Goal: Task Accomplishment & Management: Complete application form

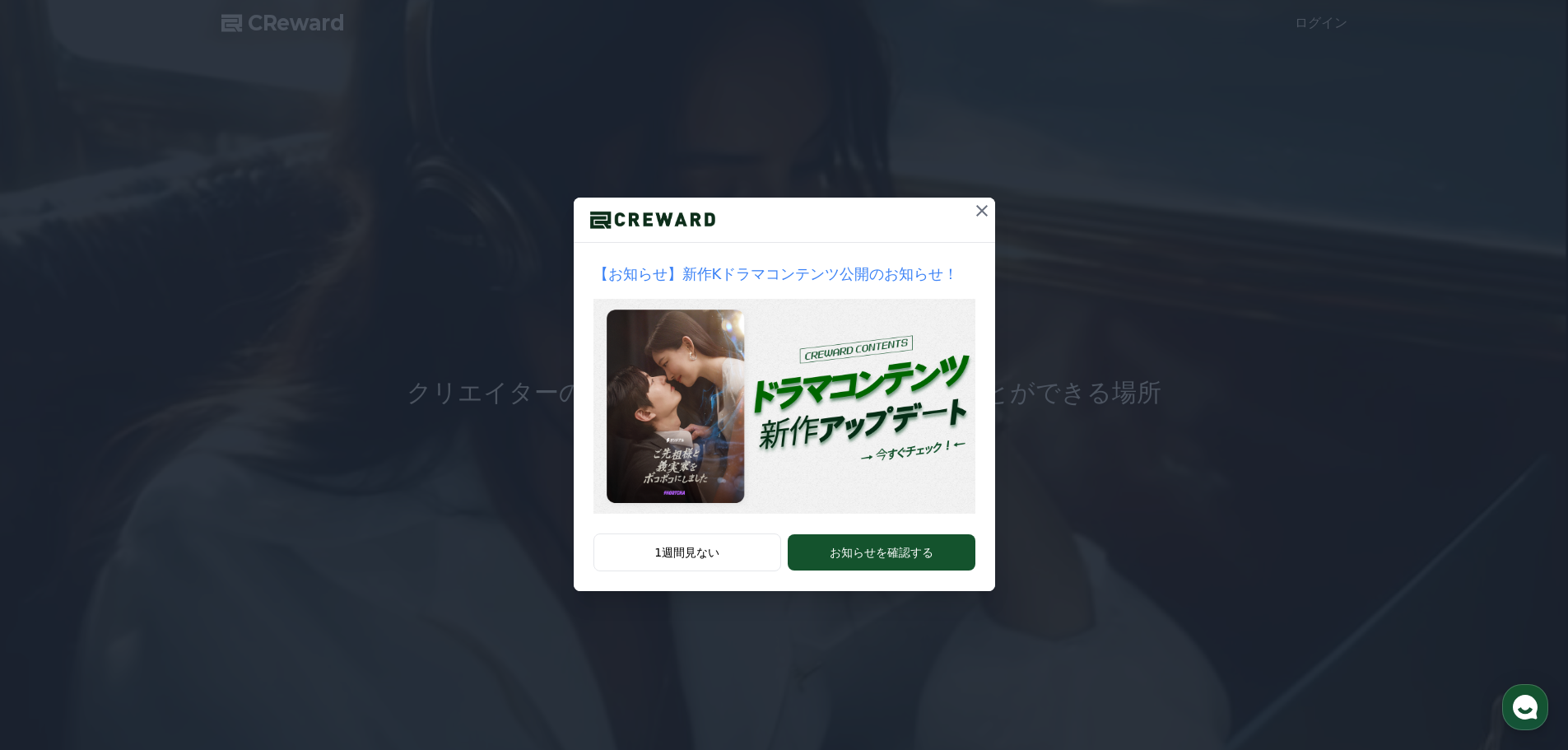
click at [984, 206] on icon at bounding box center [982, 211] width 20 height 20
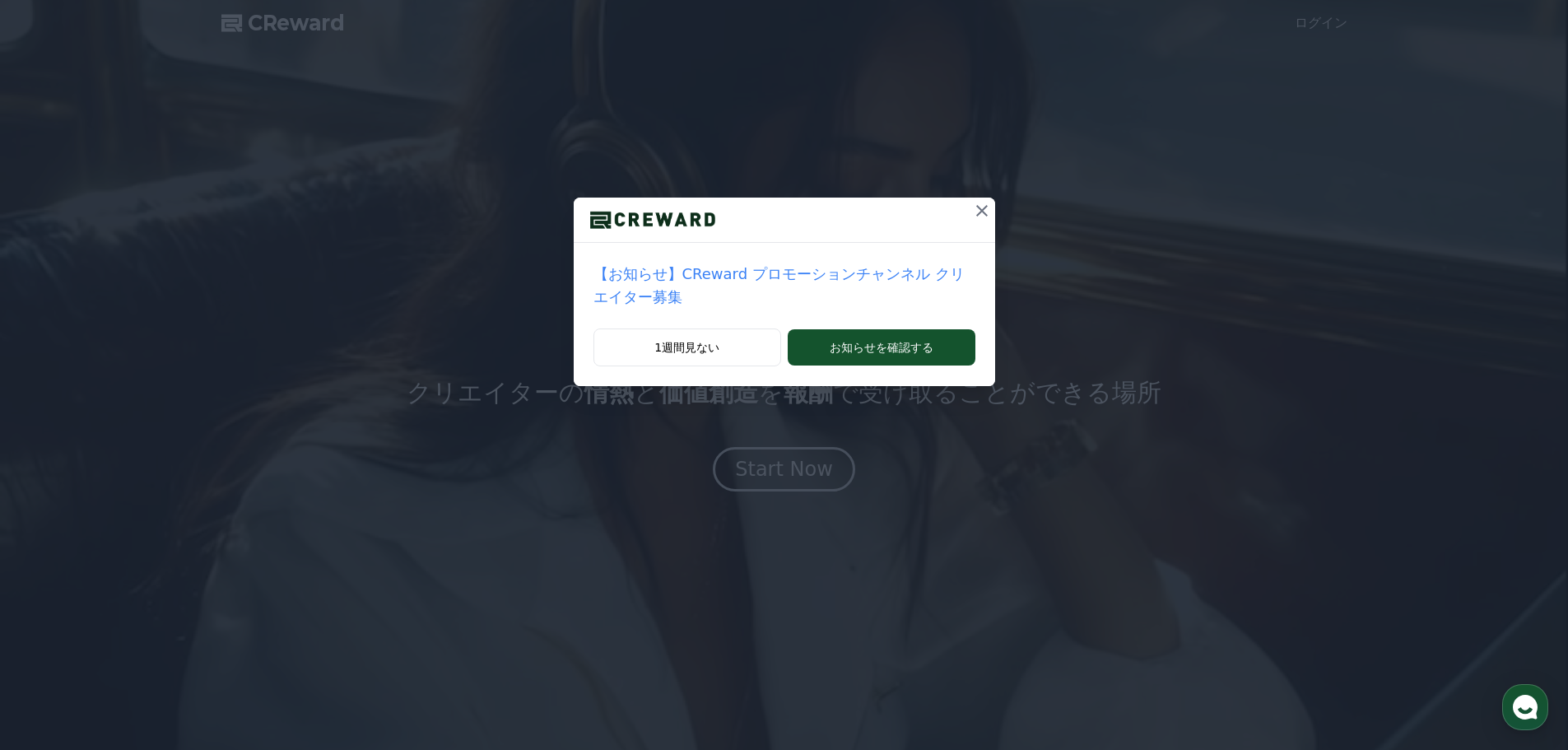
click at [763, 280] on p "【お知らせ】CReward プロモーションチャンネル クリエイター募集" at bounding box center [784, 285] width 382 height 46
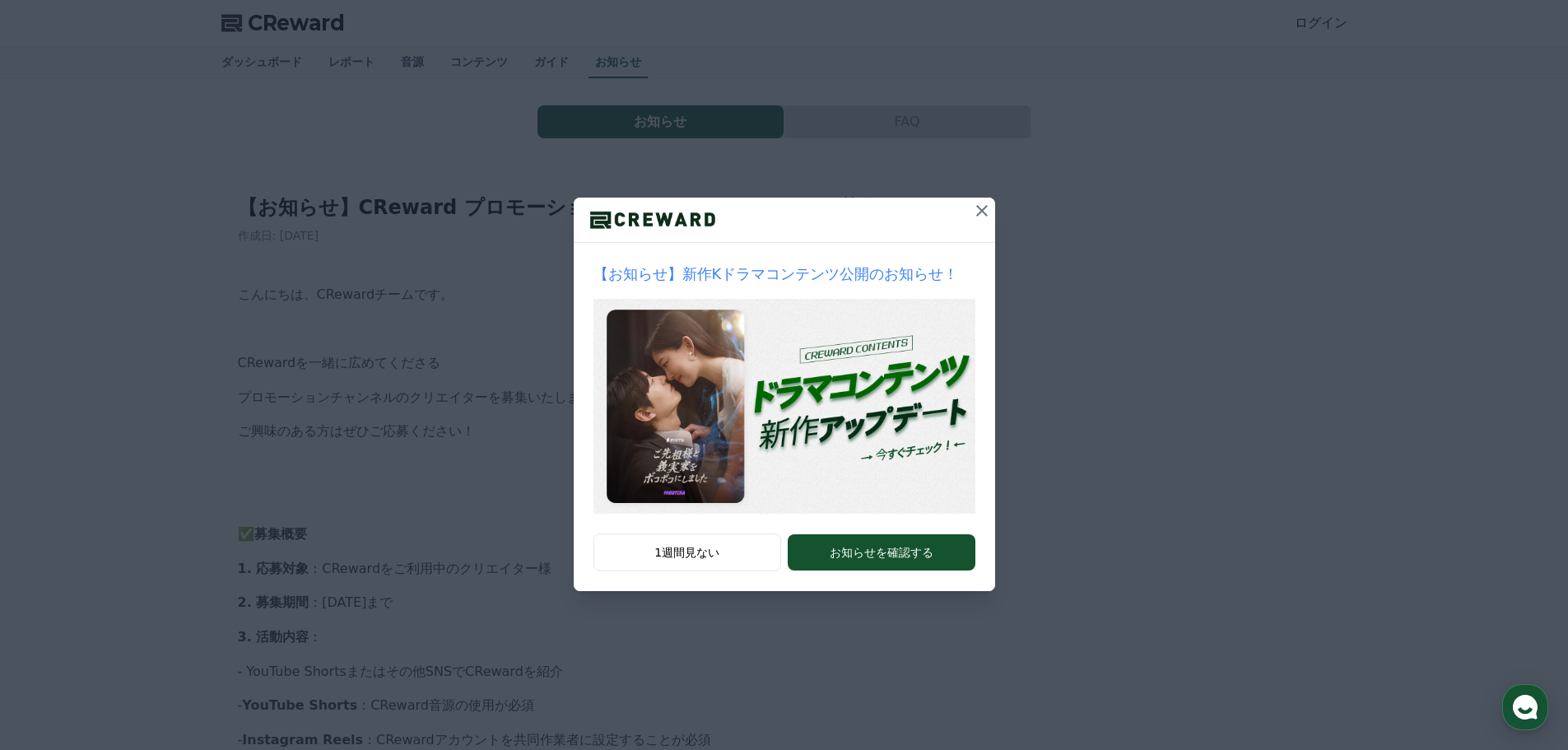
click at [986, 211] on icon at bounding box center [982, 211] width 20 height 20
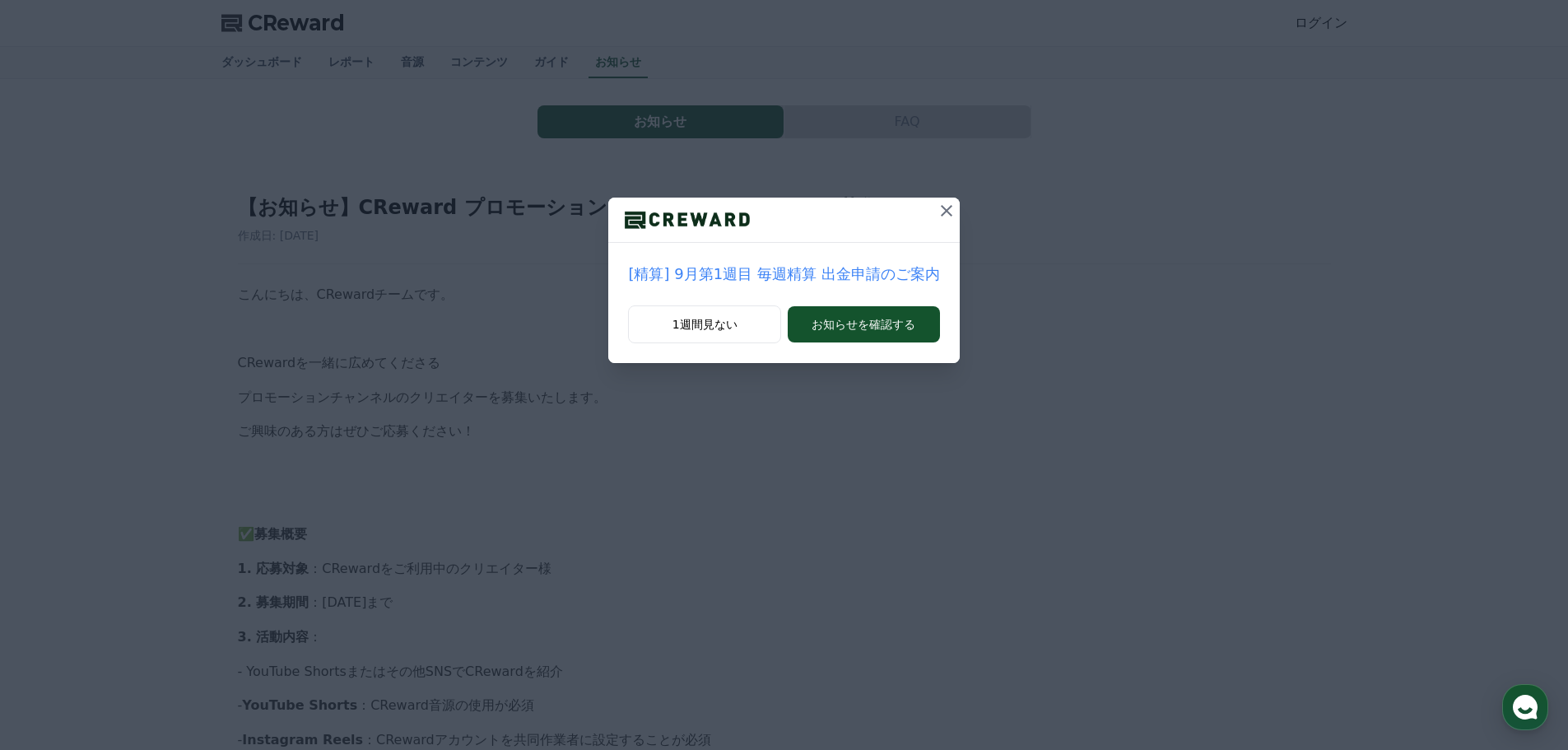
click at [938, 207] on icon at bounding box center [947, 211] width 20 height 20
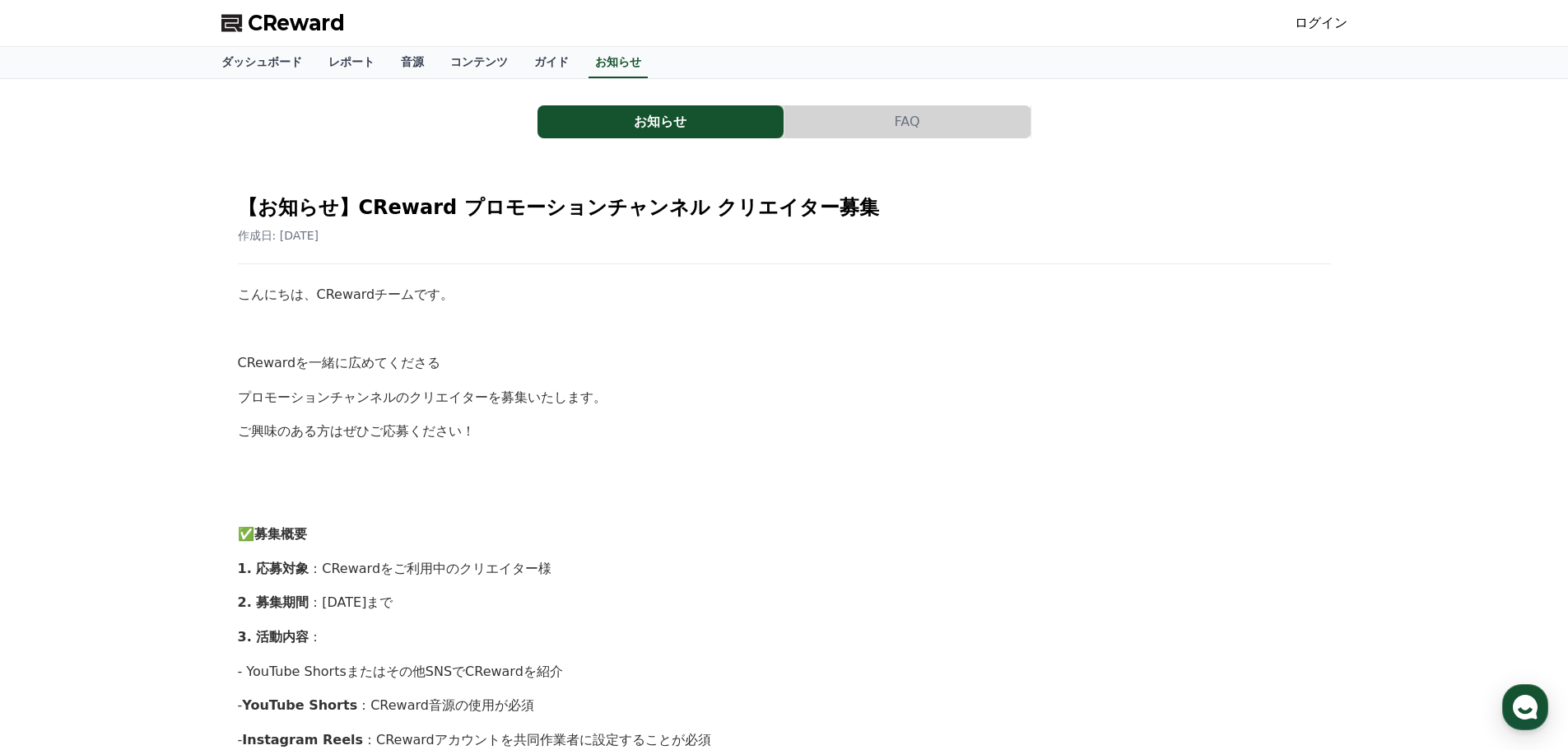
click at [293, 32] on span "CReward" at bounding box center [296, 23] width 97 height 26
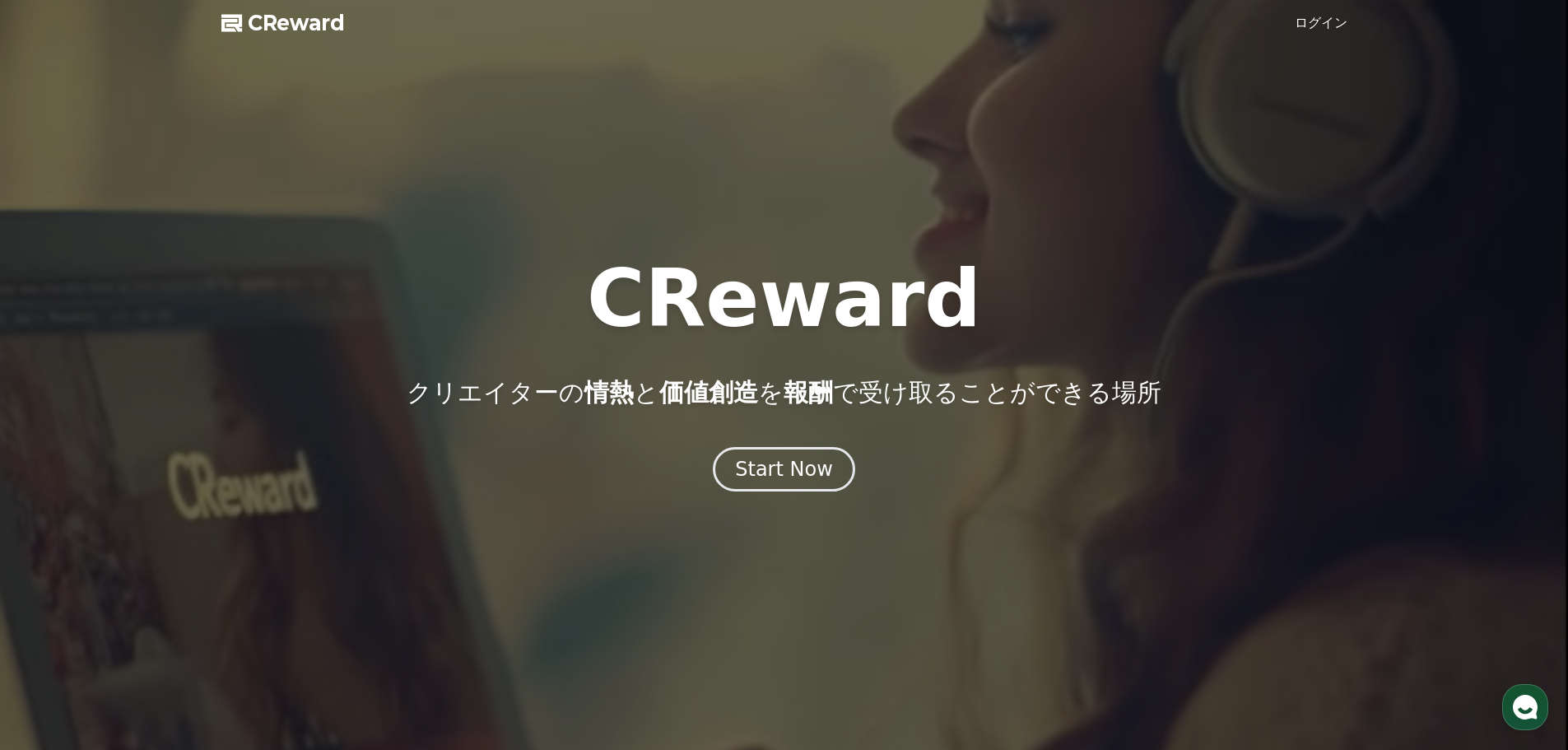
click at [1338, 29] on link "ログイン" at bounding box center [1321, 23] width 53 height 20
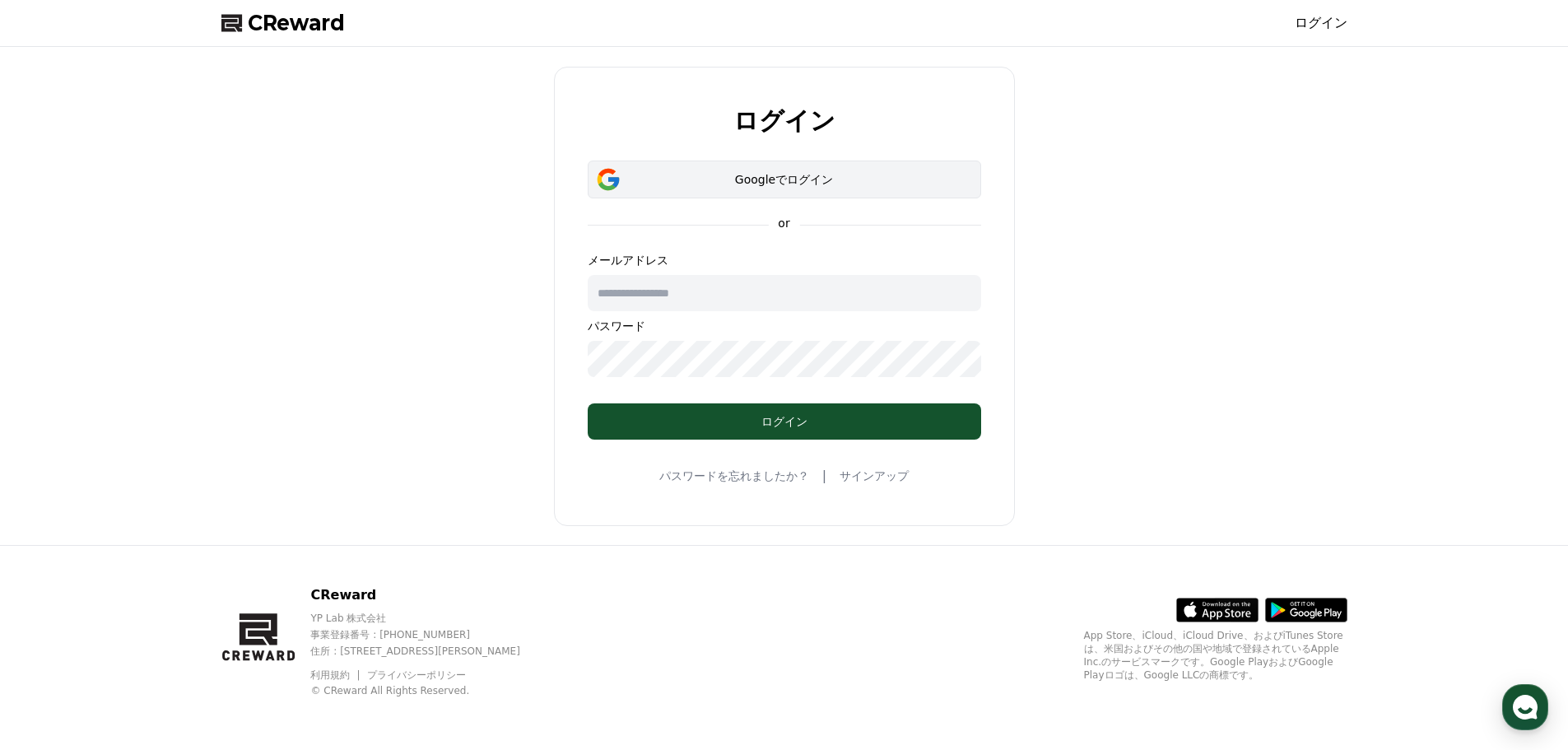
click at [820, 189] on button "Googleでログイン" at bounding box center [784, 179] width 393 height 38
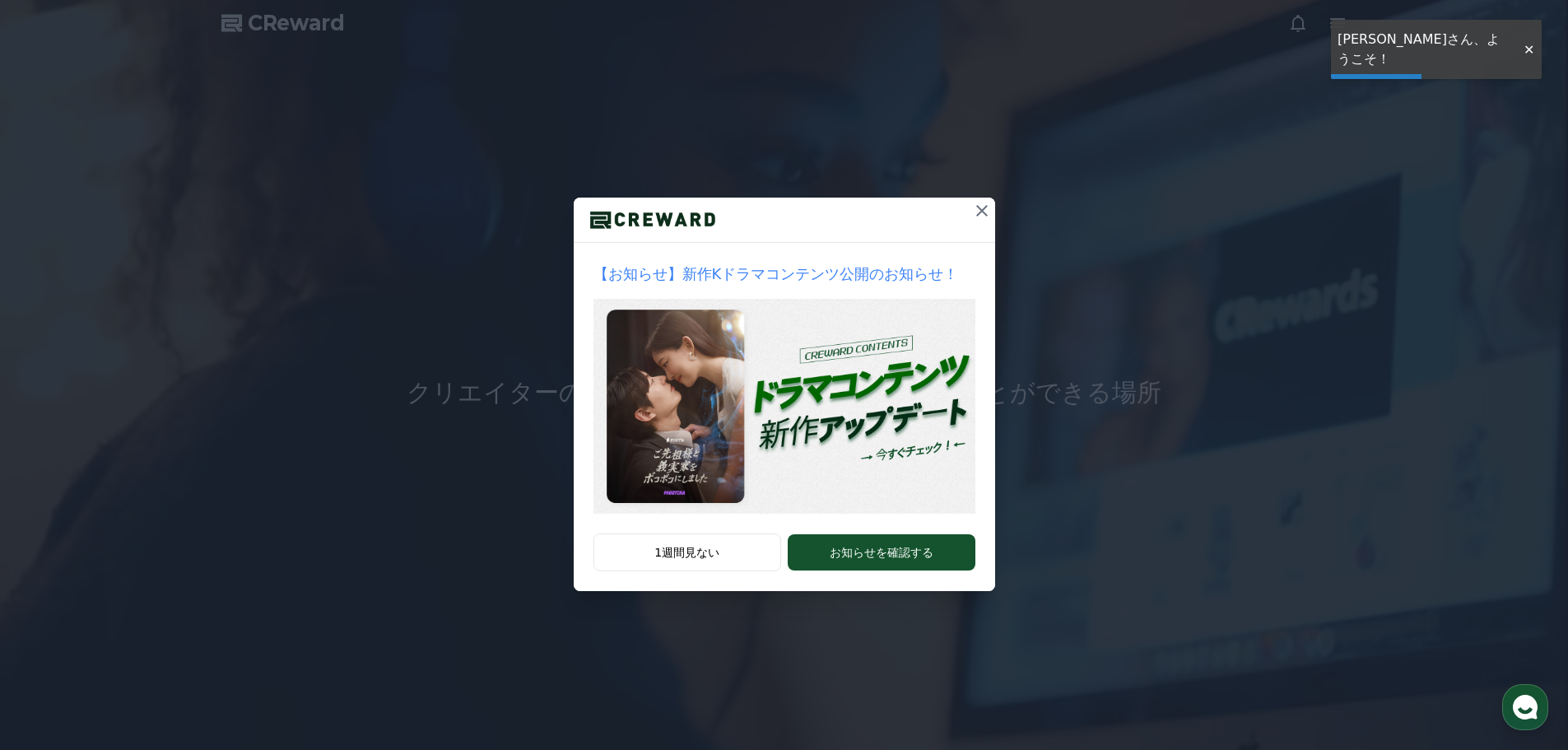
click at [987, 213] on icon at bounding box center [982, 211] width 20 height 20
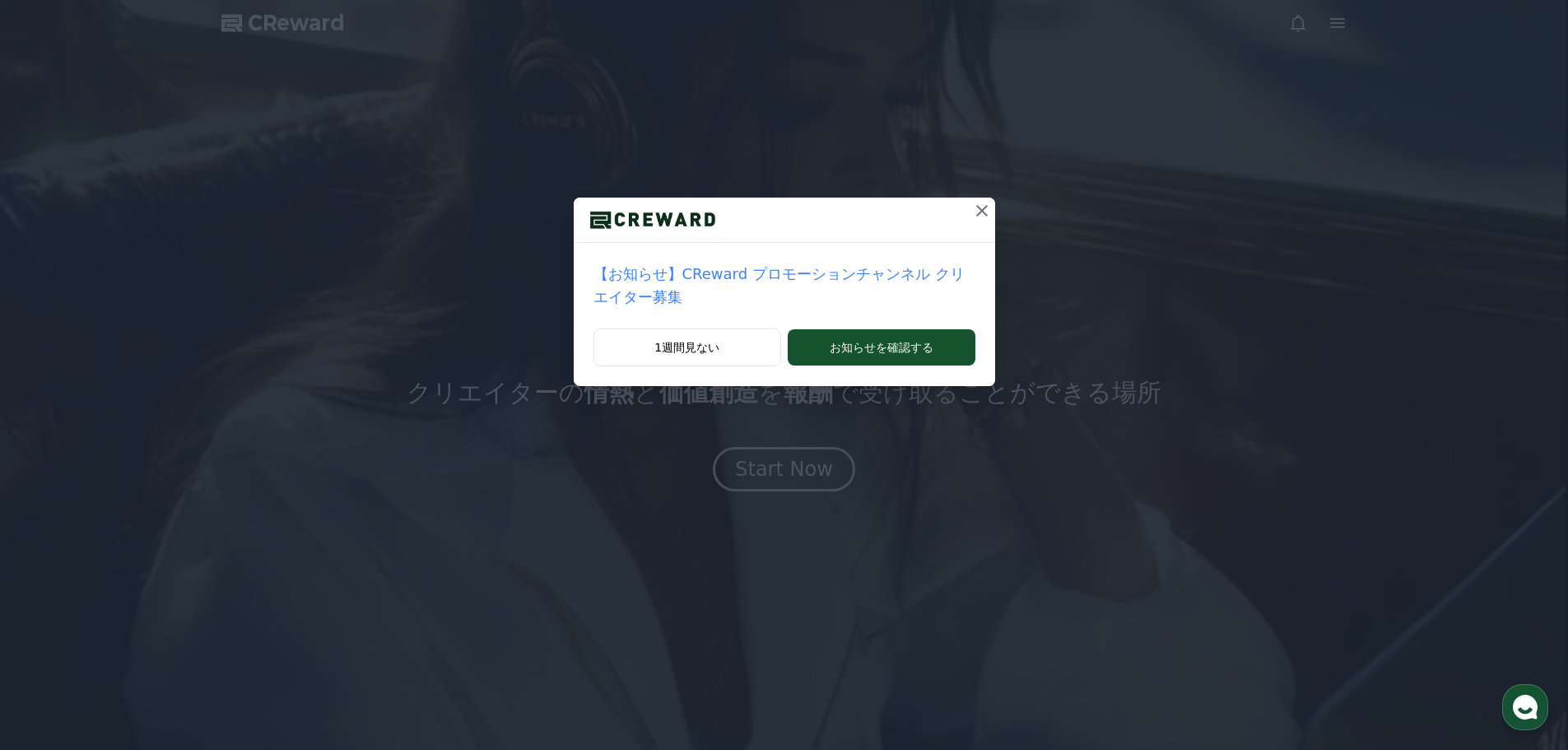
click at [972, 210] on icon at bounding box center [982, 211] width 20 height 20
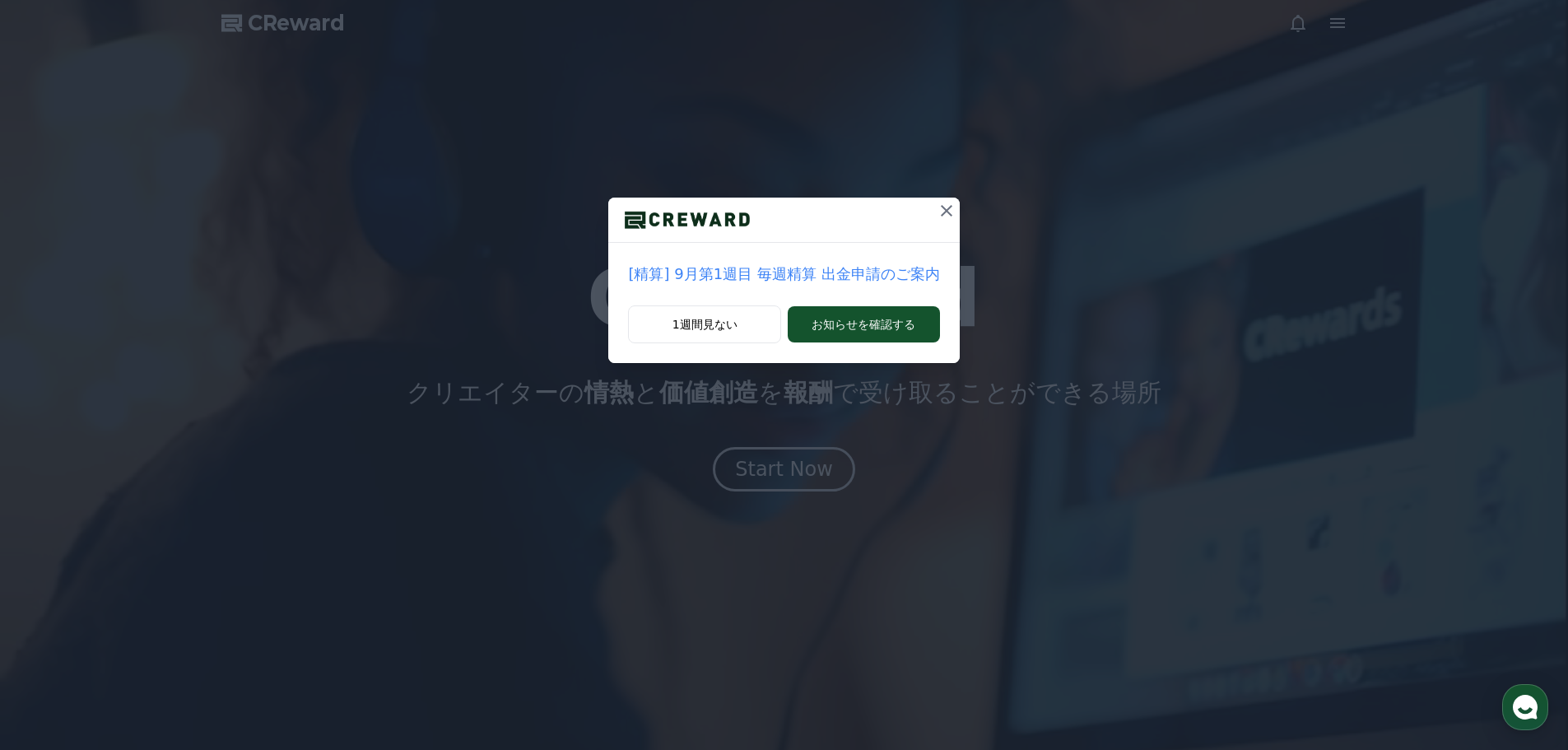
click at [939, 208] on icon at bounding box center [947, 211] width 20 height 20
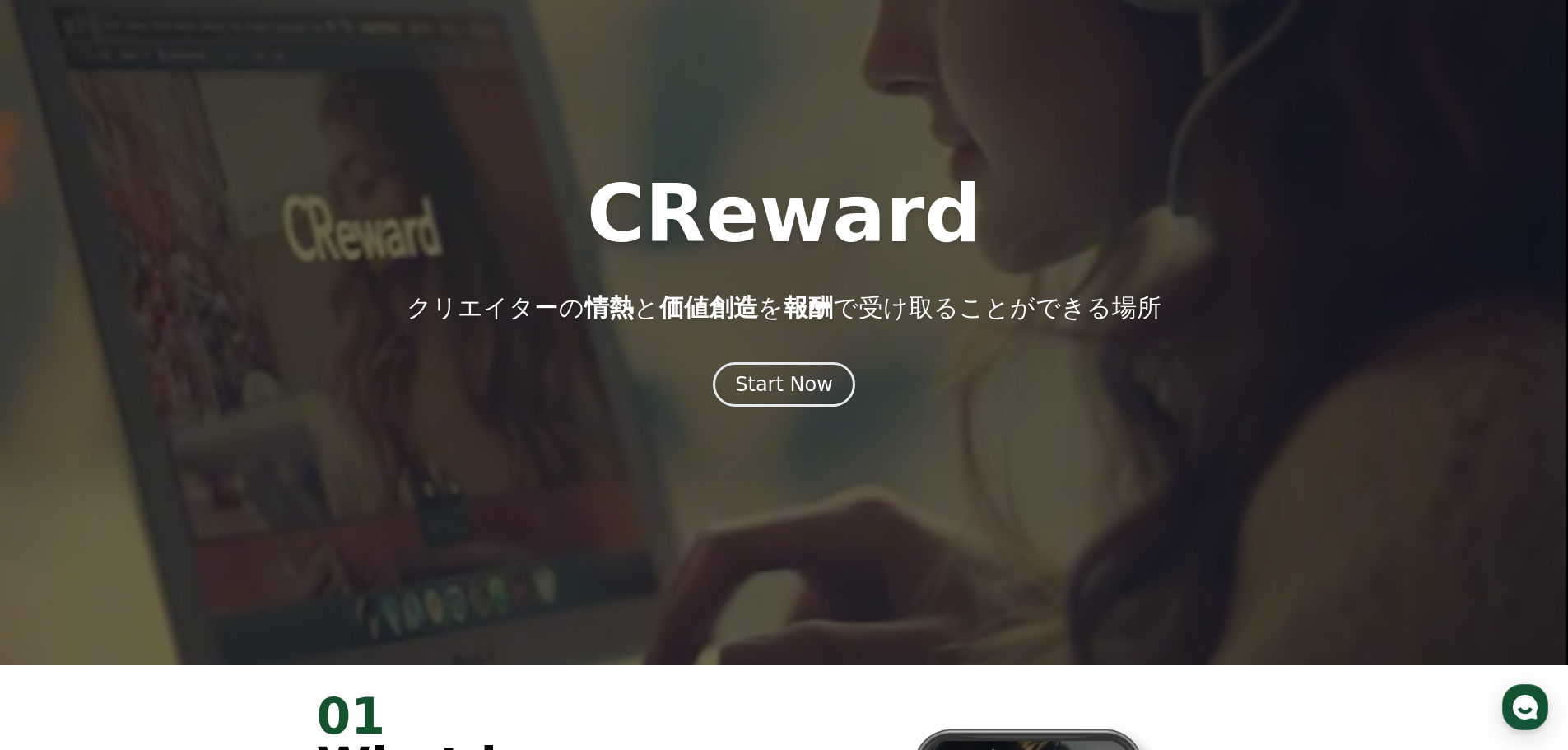
scroll to position [82, 0]
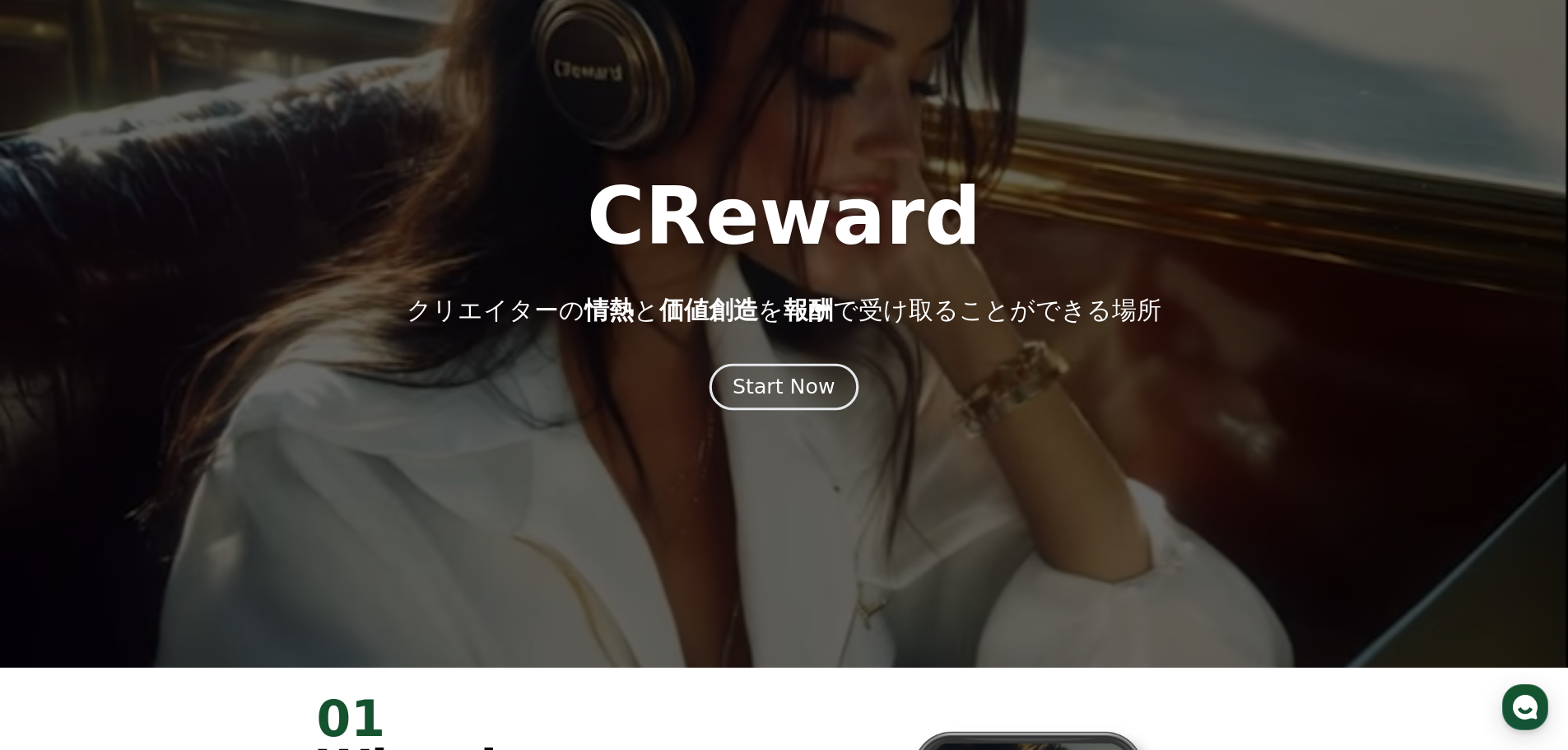
click at [777, 396] on div "Start Now" at bounding box center [784, 387] width 102 height 28
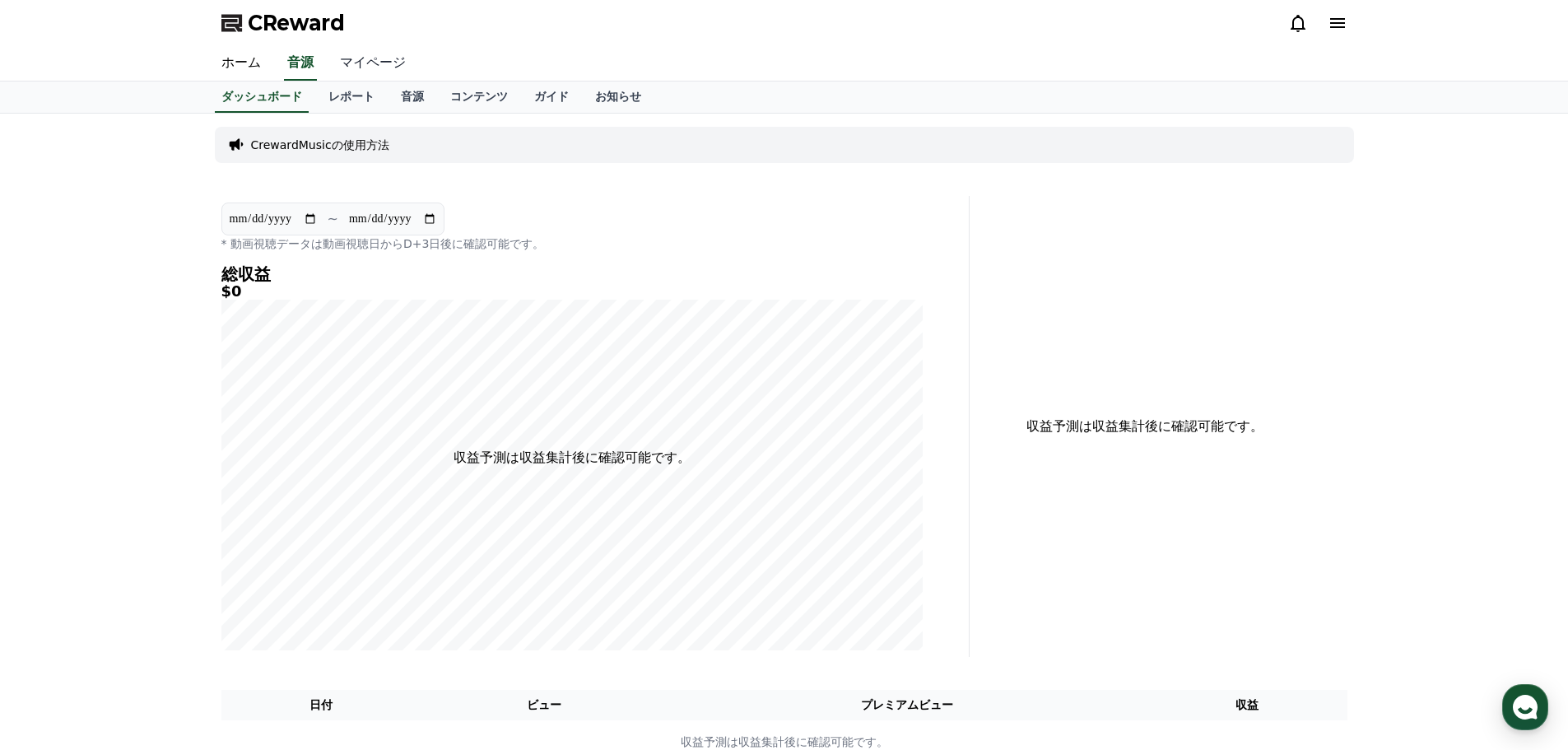
click at [352, 67] on link "マイページ" at bounding box center [372, 63] width 92 height 34
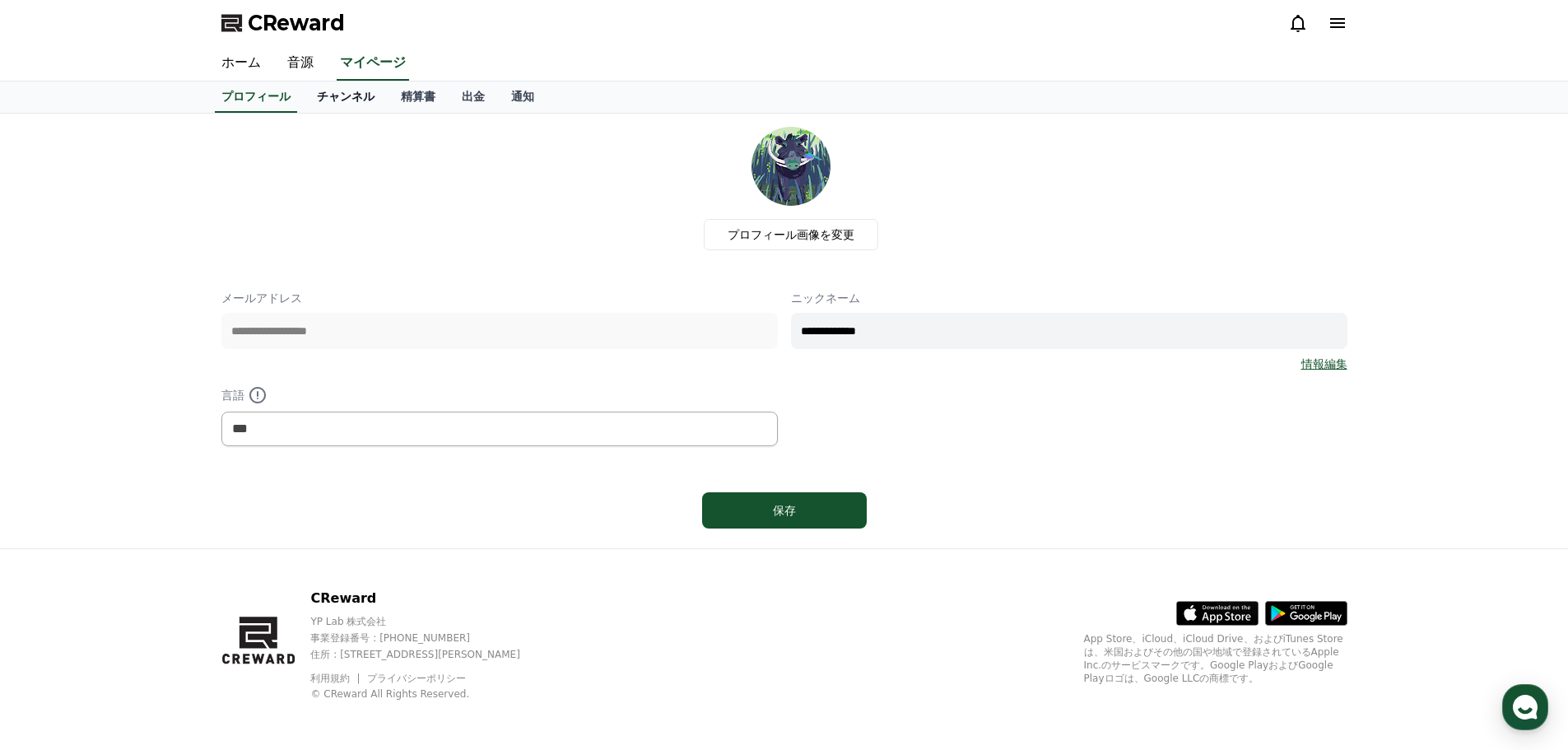
click at [333, 105] on link "チャンネル" at bounding box center [346, 97] width 84 height 32
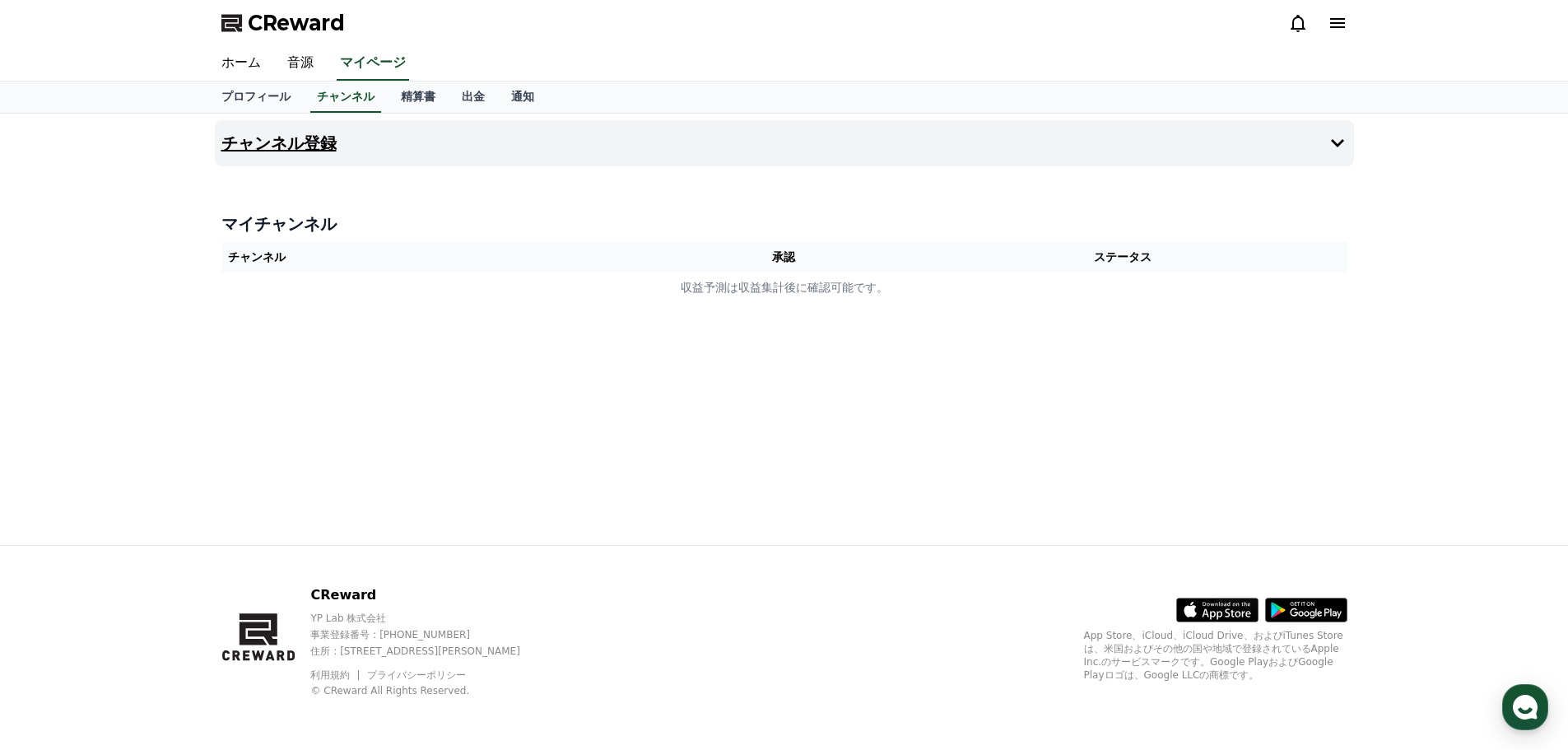
click at [1121, 159] on button "チャンネル登録" at bounding box center [784, 143] width 1139 height 46
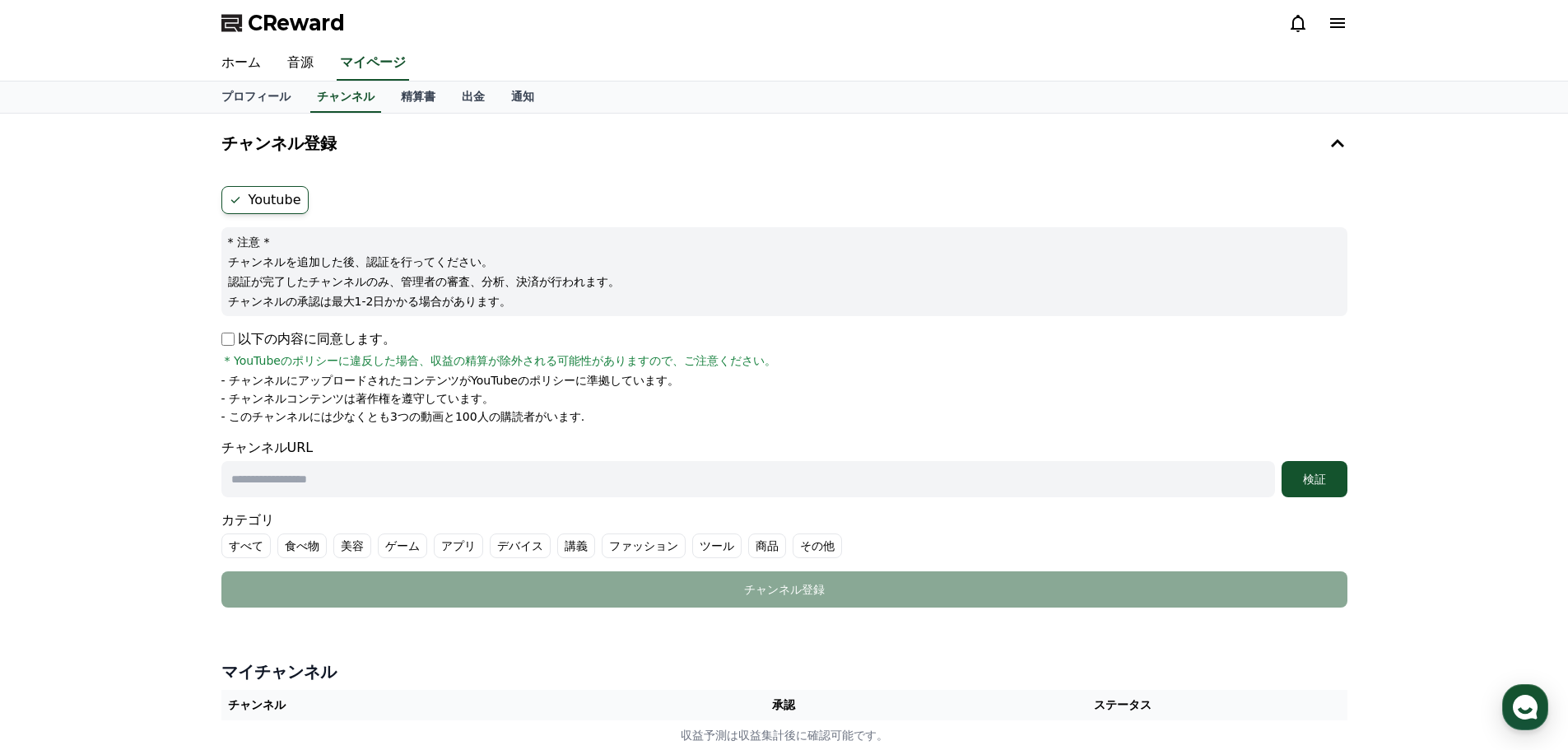
click at [215, 332] on div "Youtube * 注意 * チャンネルを追加した後、認証を行ってください。 認証が完了したチャンネルのみ、管理者の審査、分析、決済が行われます。 チャンネル…" at bounding box center [784, 396] width 1139 height 434
click at [353, 478] on input "text" at bounding box center [748, 478] width 1054 height 36
click at [481, 470] on input "text" at bounding box center [748, 478] width 1054 height 36
paste input "**********"
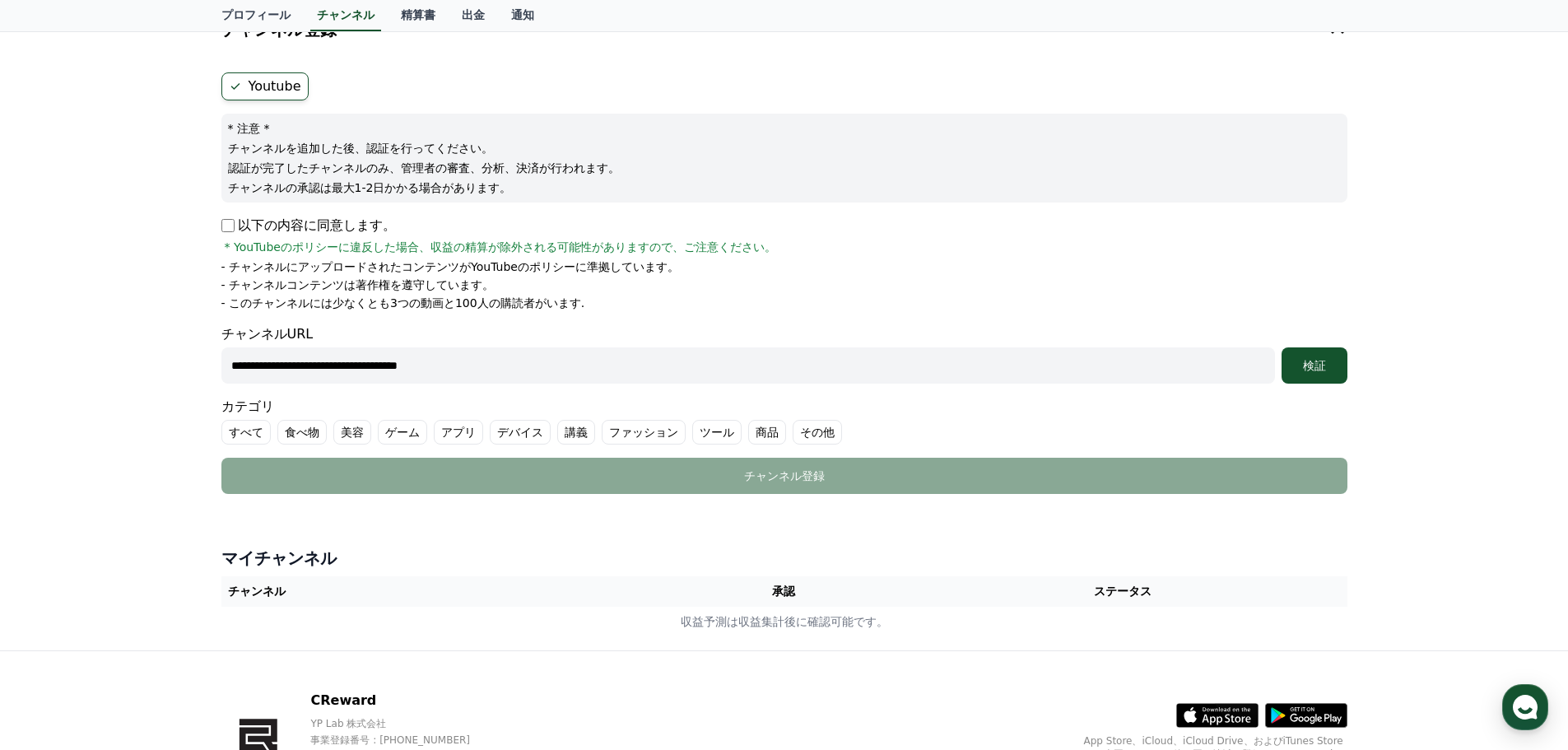
scroll to position [165, 0]
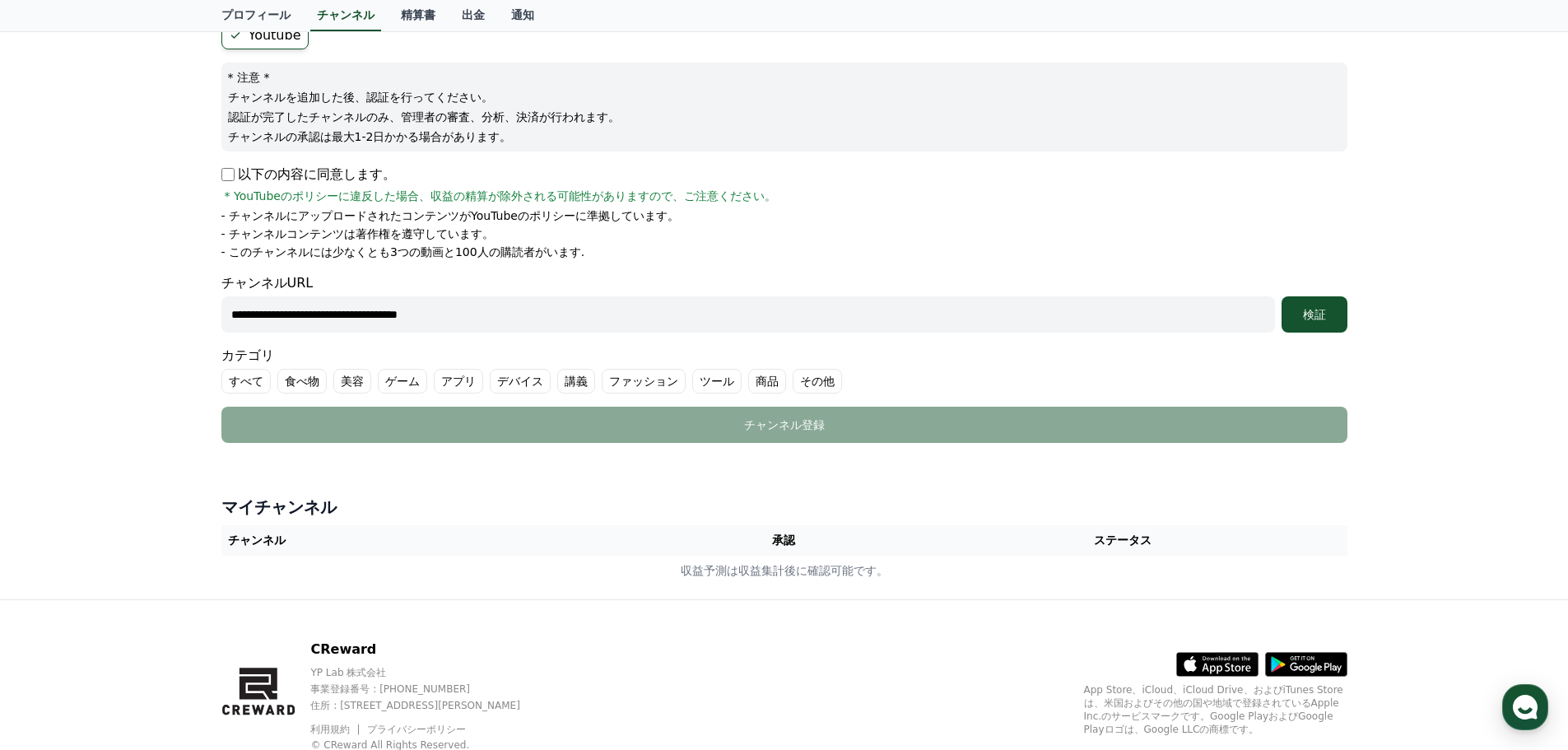
type input "**********"
click at [290, 384] on label "食べ物" at bounding box center [302, 381] width 49 height 25
click at [712, 380] on label "ツール" at bounding box center [736, 381] width 49 height 25
click at [832, 380] on label "その他" at bounding box center [856, 381] width 49 height 25
click at [1328, 309] on div "検証" at bounding box center [1314, 314] width 53 height 17
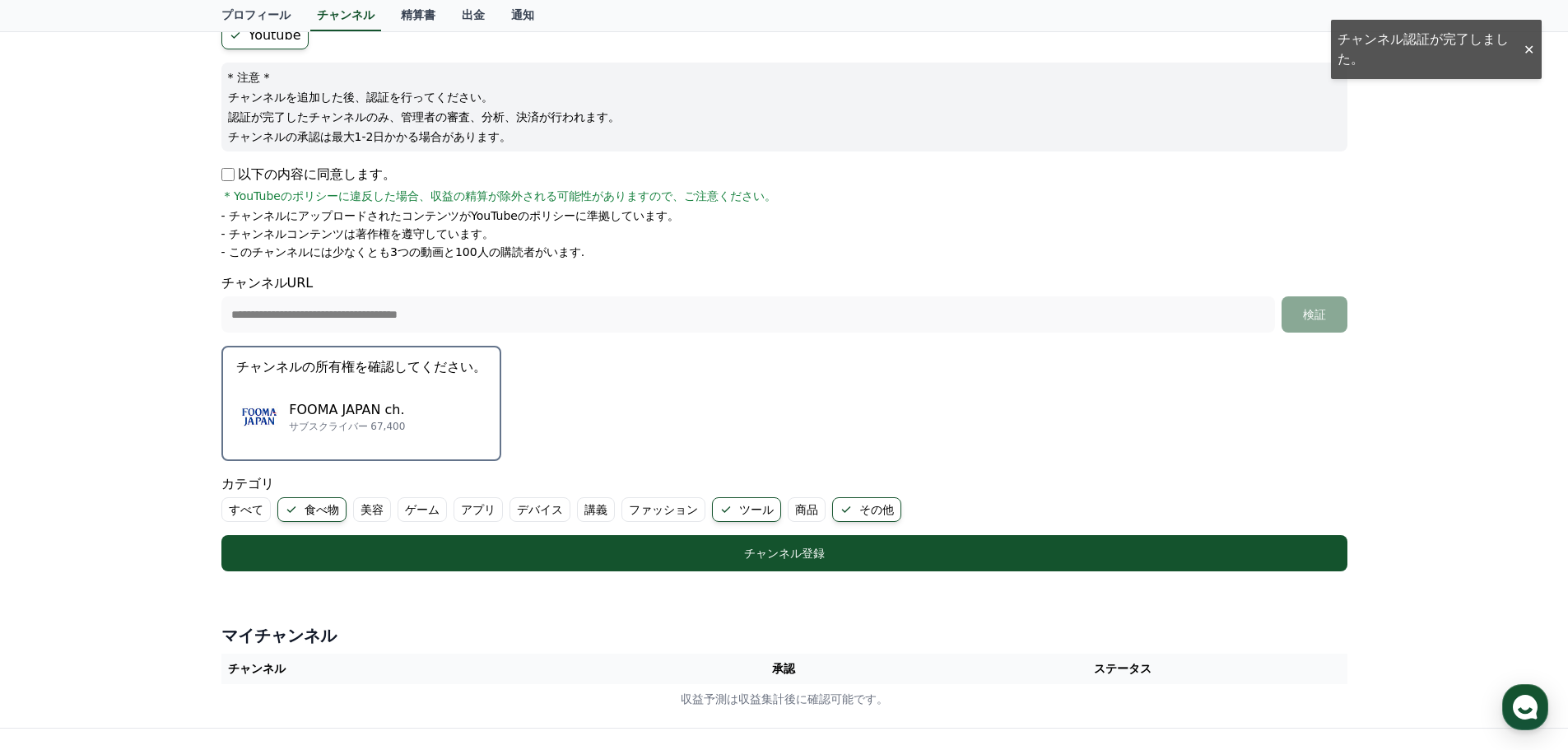
click at [363, 419] on p "サブスクライバー 67,400" at bounding box center [347, 425] width 117 height 13
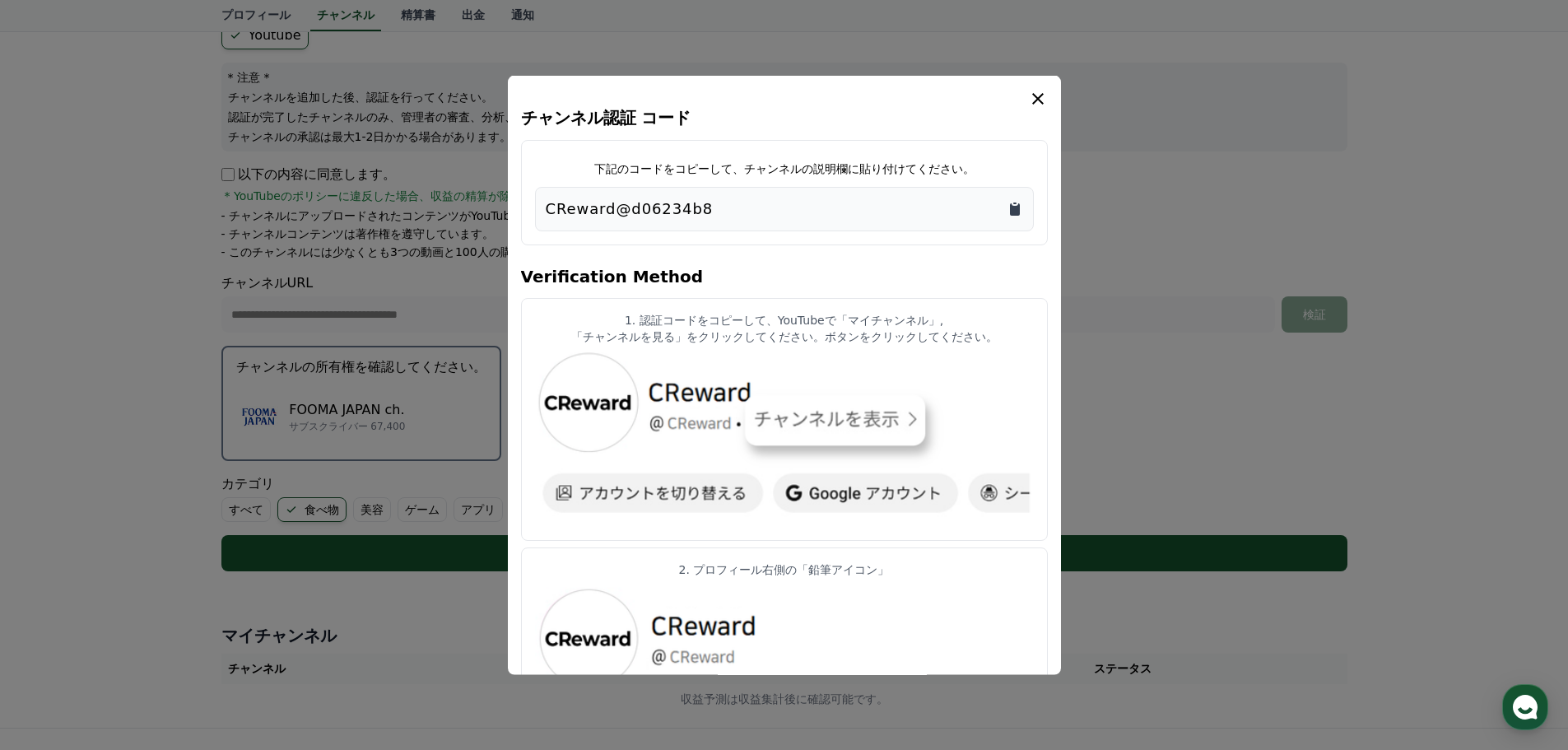
click at [1009, 209] on icon "Copy to clipboard" at bounding box center [1014, 208] width 17 height 17
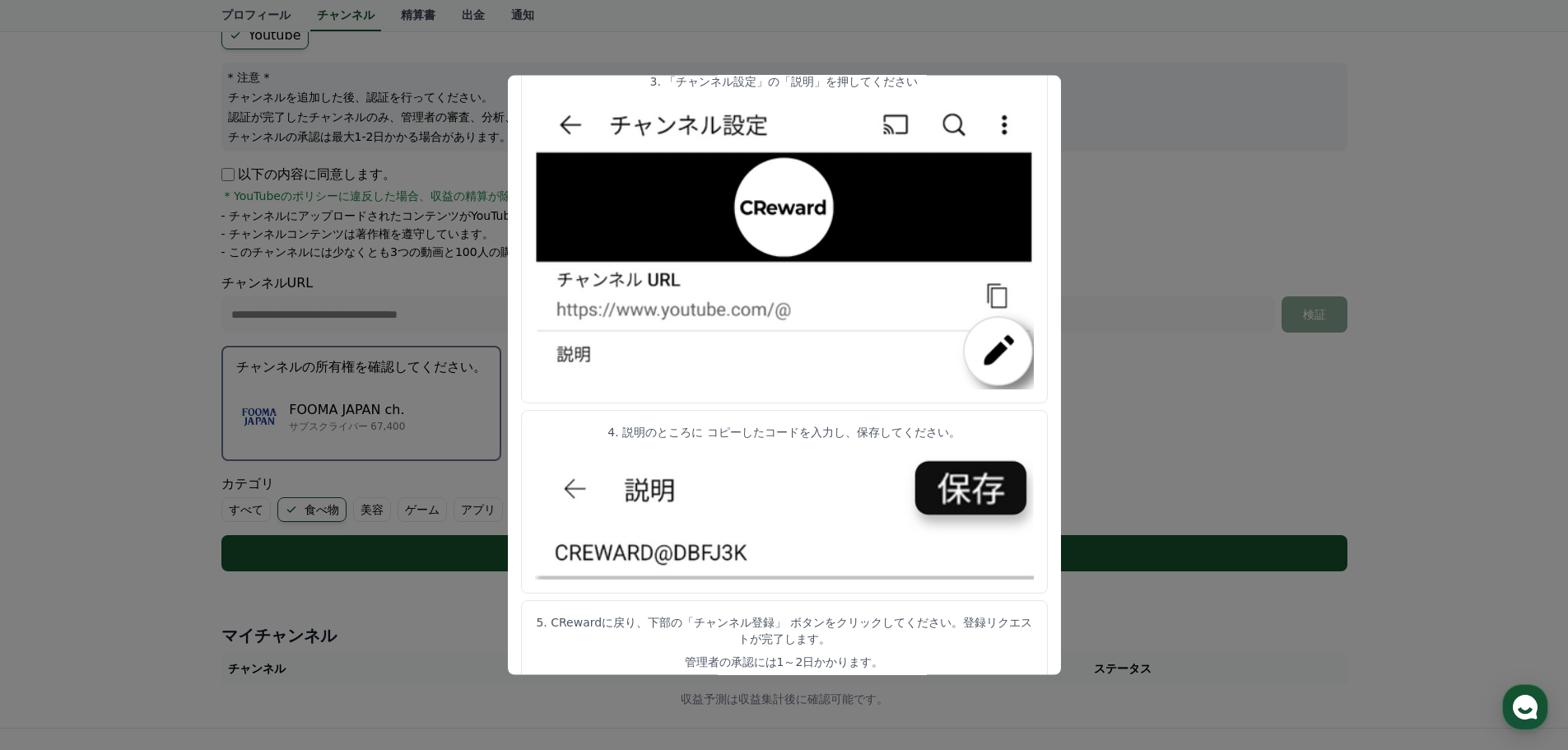
scroll to position [739, 0]
